Goal: Information Seeking & Learning: Learn about a topic

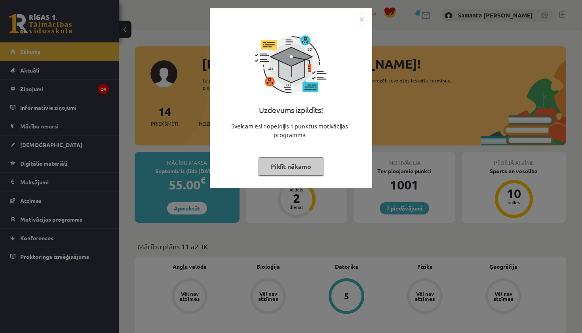
click at [360, 21] on img "Close" at bounding box center [362, 19] width 12 height 12
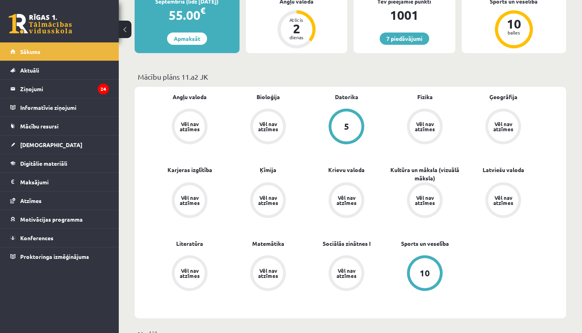
scroll to position [171, 0]
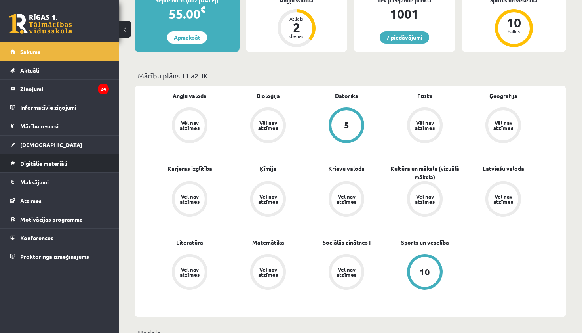
click at [31, 162] on span "Digitālie materiāli" at bounding box center [43, 163] width 47 height 7
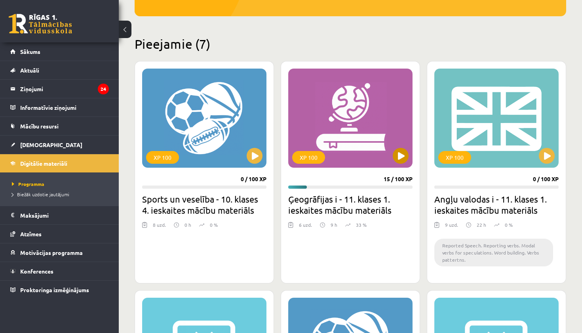
scroll to position [183, 0]
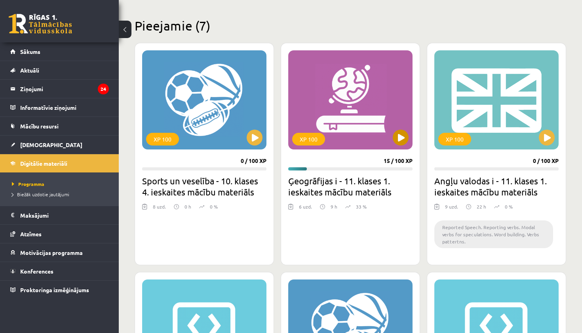
click at [353, 108] on div "XP 100" at bounding box center [350, 99] width 124 height 99
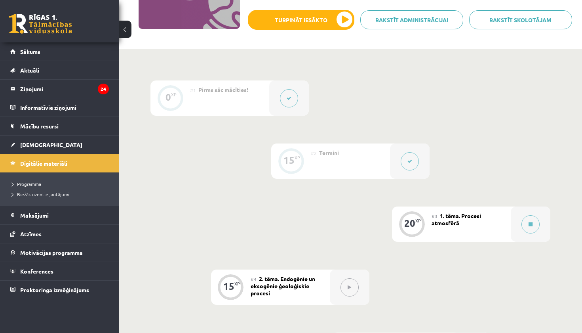
scroll to position [167, 0]
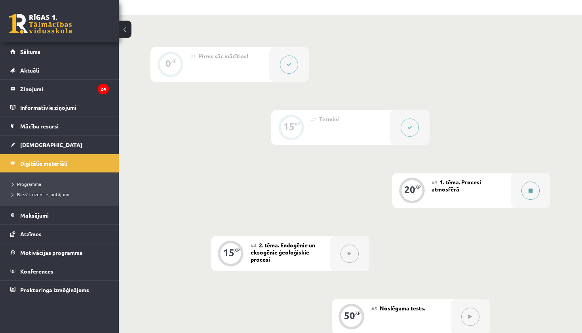
click at [526, 191] on button at bounding box center [531, 190] width 18 height 18
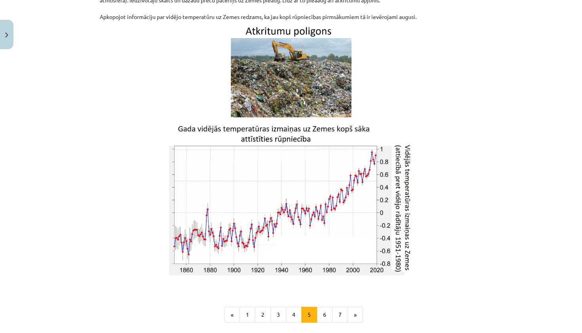
scroll to position [1232, 0]
click at [322, 315] on button "6" at bounding box center [325, 314] width 16 height 16
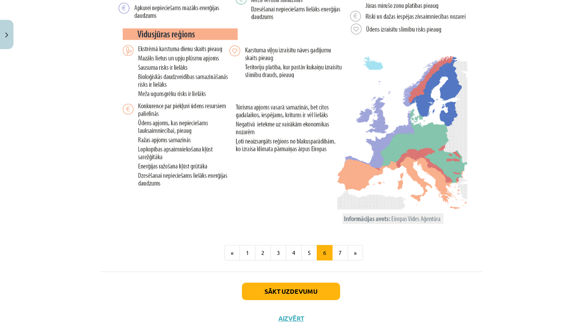
scroll to position [1556, 0]
click at [343, 254] on button "7" at bounding box center [340, 252] width 16 height 16
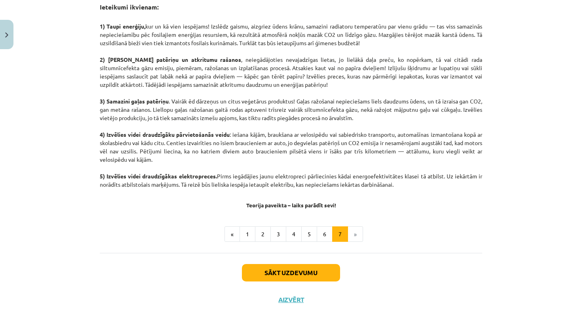
click at [358, 232] on li "»" at bounding box center [355, 234] width 15 height 16
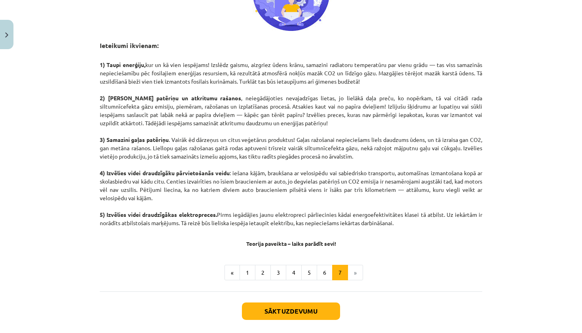
scroll to position [349, 0]
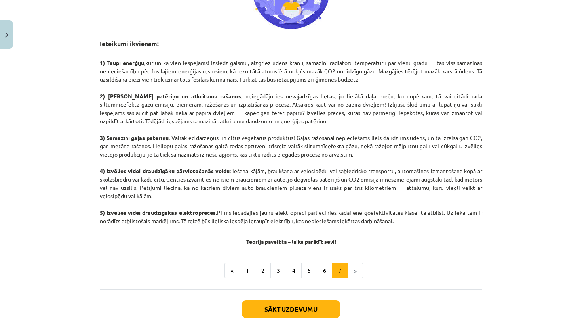
click at [290, 310] on button "Sākt uzdevumu" at bounding box center [291, 308] width 98 height 17
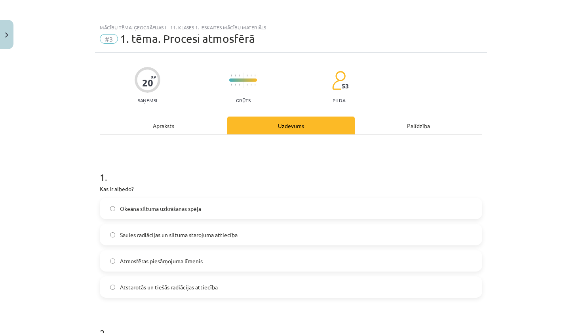
scroll to position [0, 0]
click at [263, 236] on label "Saules radiācijas un siltuma starojuma attiecība" at bounding box center [291, 235] width 381 height 20
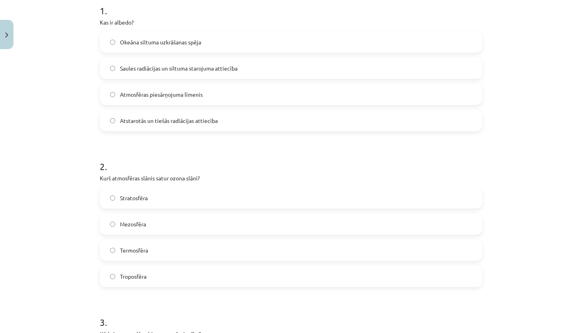
scroll to position [167, 0]
click at [199, 200] on label "Stratosfēra" at bounding box center [291, 197] width 381 height 20
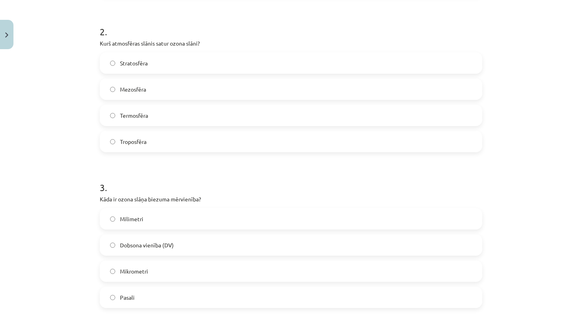
scroll to position [303, 0]
click at [166, 240] on span "Dobsona vienība (DV)" at bounding box center [147, 243] width 54 height 8
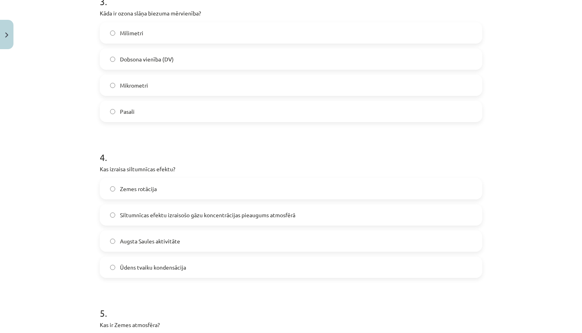
scroll to position [488, 0]
click at [203, 216] on span "Siltumnīcas efektu izraisošo gāzu koncentrācijas pieaugums atmosfērā" at bounding box center [207, 214] width 175 height 8
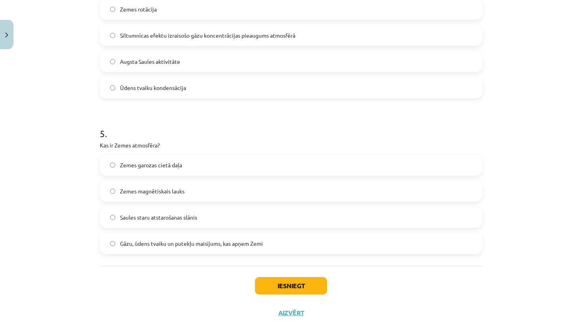
scroll to position [668, 0]
click at [193, 248] on label "Gāzu, ūdens tvaiku un putekļu maisījums, kas apņem Zemi" at bounding box center [291, 242] width 381 height 20
click at [275, 286] on button "Iesniegt" at bounding box center [291, 284] width 72 height 17
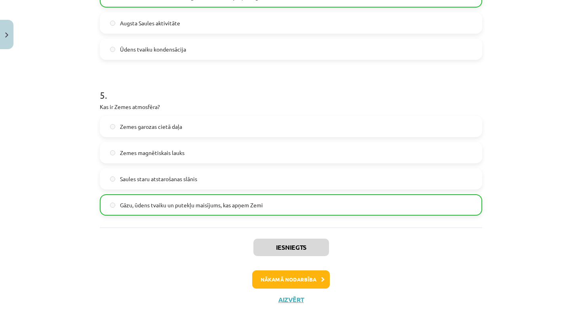
scroll to position [706, 0]
click at [290, 298] on button "Aizvērt" at bounding box center [291, 300] width 30 height 8
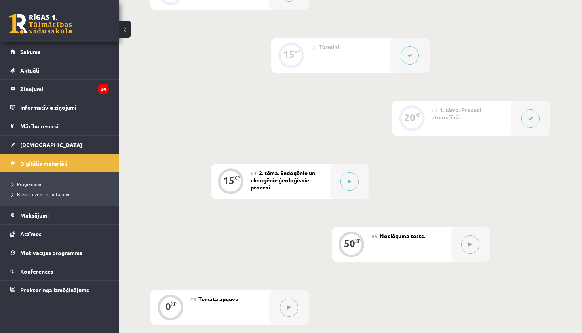
scroll to position [235, 0]
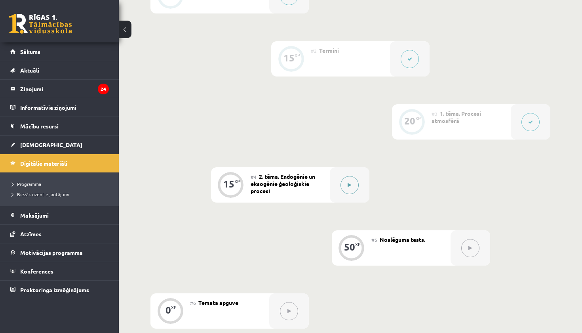
click at [343, 187] on button at bounding box center [350, 185] width 18 height 18
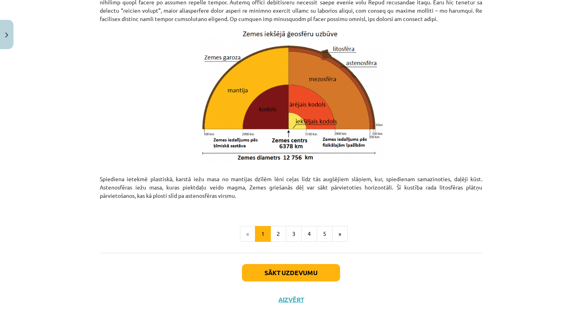
scroll to position [794, 0]
click at [296, 300] on button "Aizvērt" at bounding box center [291, 300] width 30 height 8
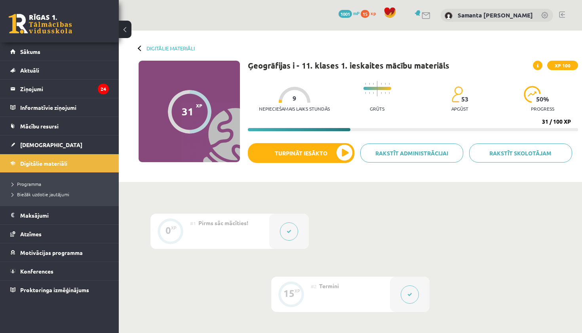
scroll to position [0, 0]
click at [163, 47] on link "Digitālie materiāli" at bounding box center [171, 48] width 48 height 6
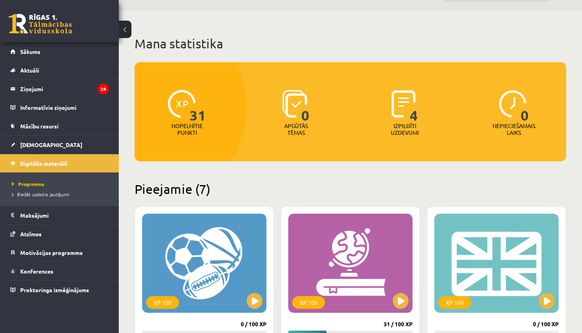
scroll to position [21, 0]
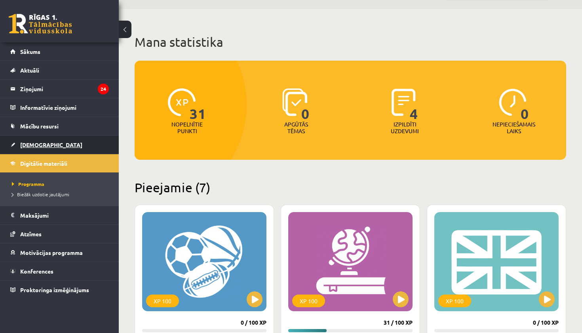
click at [35, 143] on span "[DEMOGRAPHIC_DATA]" at bounding box center [51, 144] width 62 height 7
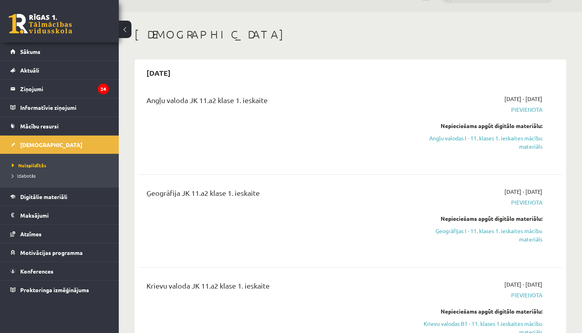
scroll to position [8, 0]
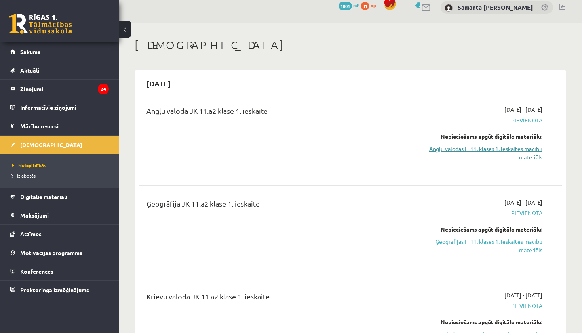
click at [473, 150] on link "Angļu valodas I - 11. klases 1. ieskaites mācību materiāls" at bounding box center [481, 153] width 124 height 17
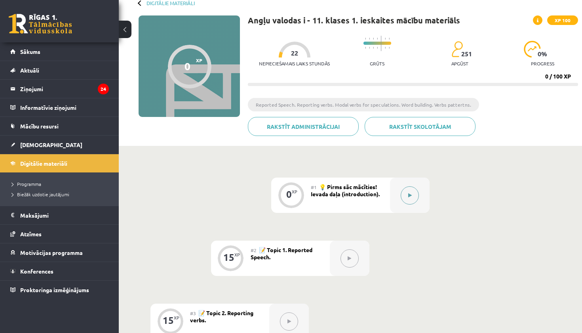
scroll to position [72, 0]
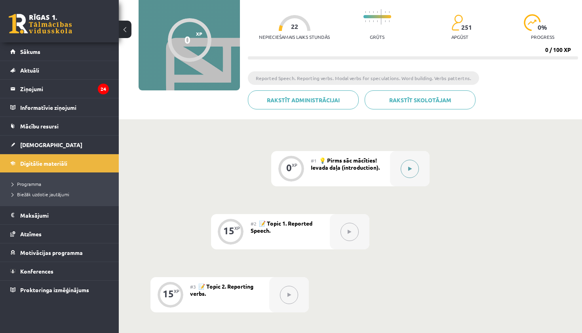
click at [408, 173] on button at bounding box center [410, 169] width 18 height 18
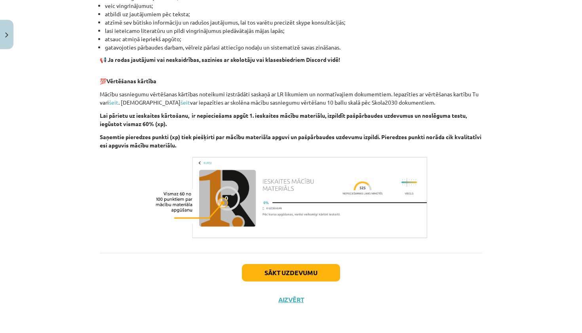
scroll to position [502, 0]
click at [286, 273] on button "Sākt uzdevumu" at bounding box center [291, 272] width 98 height 17
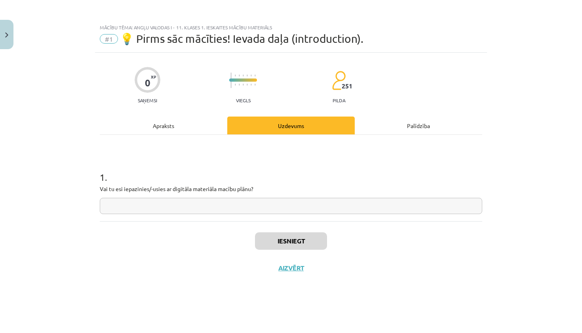
click at [280, 209] on input "text" at bounding box center [291, 206] width 383 height 16
type input "**"
click at [298, 240] on button "Iesniegt" at bounding box center [291, 240] width 72 height 17
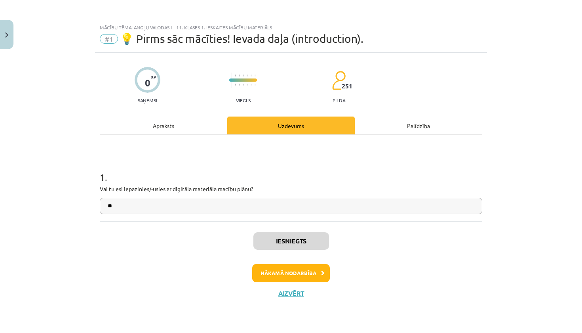
click at [300, 275] on button "Nākamā nodarbība" at bounding box center [291, 273] width 78 height 18
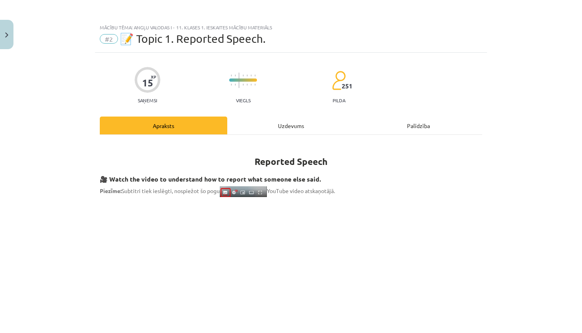
click at [0, 32] on button "Close" at bounding box center [6, 34] width 13 height 29
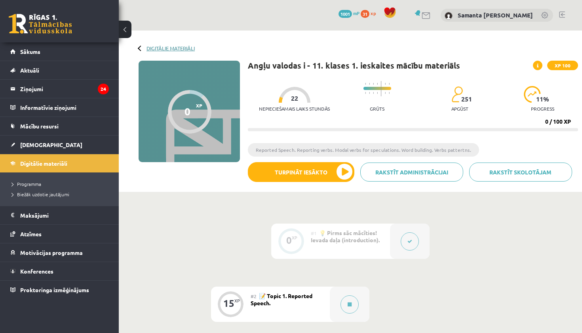
click at [180, 45] on link "Digitālie materiāli" at bounding box center [171, 48] width 48 height 6
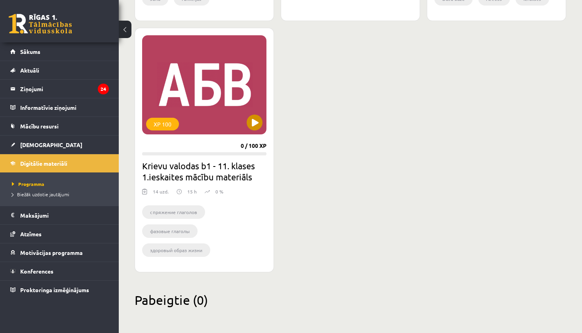
scroll to position [678, 0]
click at [213, 120] on div "XP 100" at bounding box center [204, 84] width 124 height 99
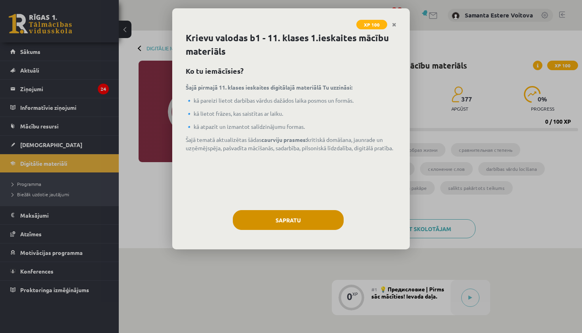
click at [313, 217] on button "Sapratu" at bounding box center [288, 220] width 111 height 20
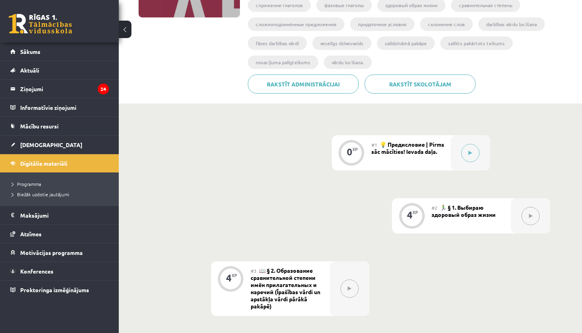
scroll to position [186, 0]
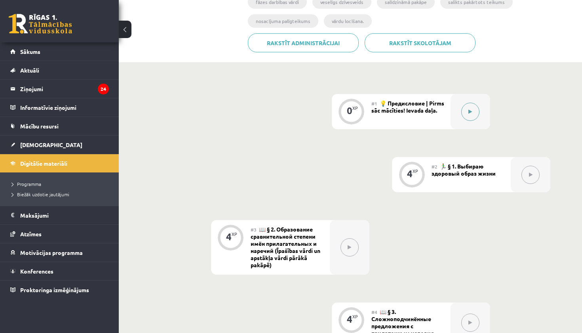
click at [477, 109] on button at bounding box center [471, 112] width 18 height 18
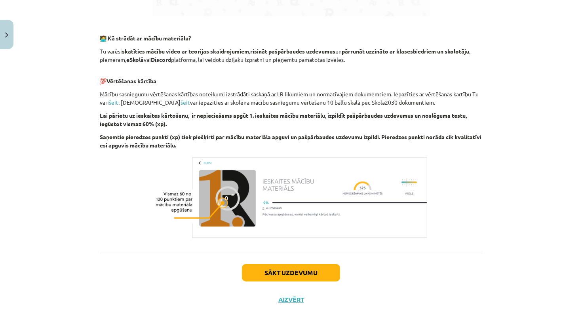
scroll to position [477, 0]
click at [272, 275] on button "Sākt uzdevumu" at bounding box center [291, 272] width 98 height 17
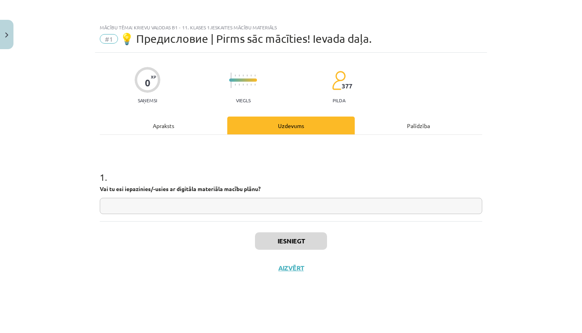
click at [0, 31] on button "Close" at bounding box center [6, 34] width 13 height 29
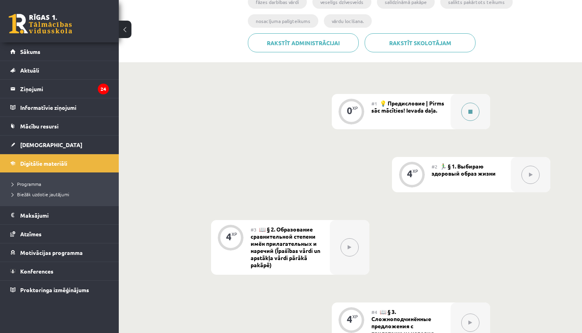
click at [465, 111] on button at bounding box center [471, 112] width 18 height 18
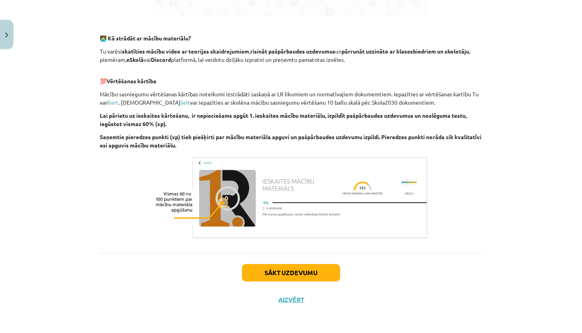
click at [279, 270] on button "Sākt uzdevumu" at bounding box center [291, 272] width 98 height 17
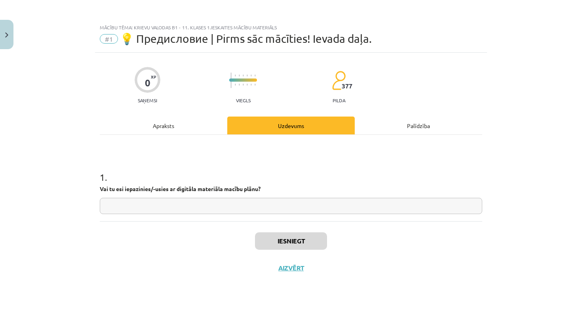
scroll to position [0, 0]
click at [261, 201] on input "text" at bounding box center [291, 206] width 383 height 16
type input "**"
click at [307, 239] on button "Iesniegt" at bounding box center [291, 240] width 72 height 17
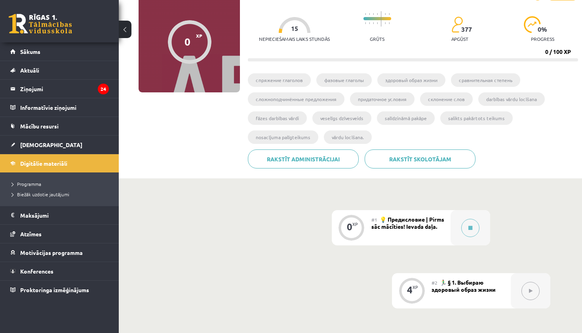
scroll to position [92, 0]
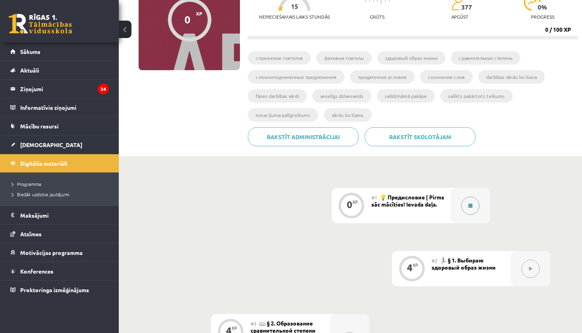
click at [473, 203] on button at bounding box center [471, 205] width 18 height 18
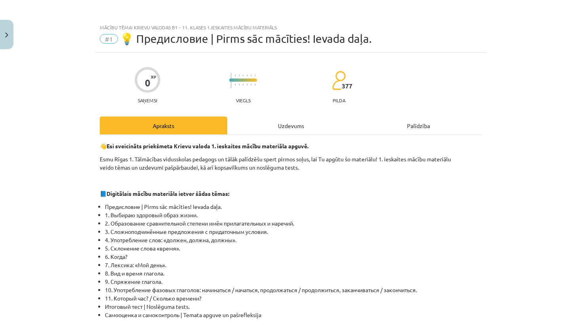
click at [305, 129] on div "Uzdevums" at bounding box center [291, 125] width 128 height 18
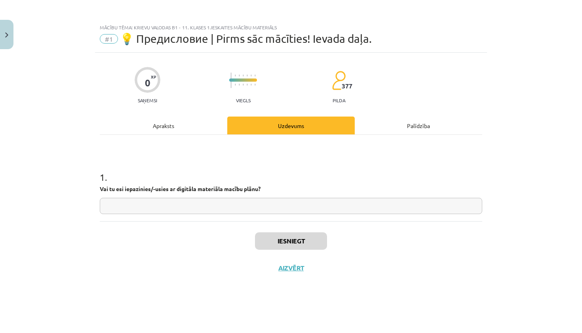
scroll to position [0, 0]
click at [251, 204] on input "text" at bounding box center [291, 206] width 383 height 16
type input "**"
click at [291, 244] on button "Iesniegt" at bounding box center [291, 240] width 72 height 17
